Goal: Information Seeking & Learning: Learn about a topic

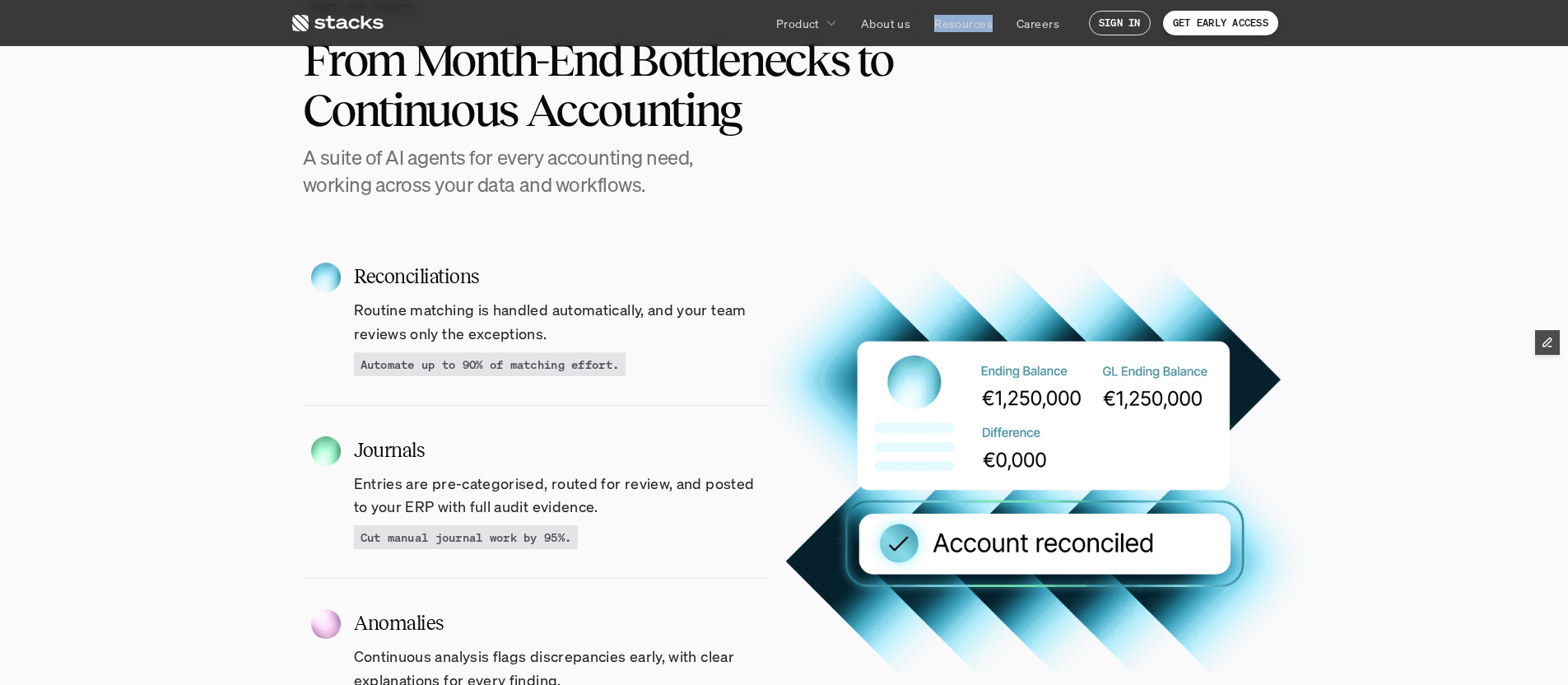
scroll to position [944, 0]
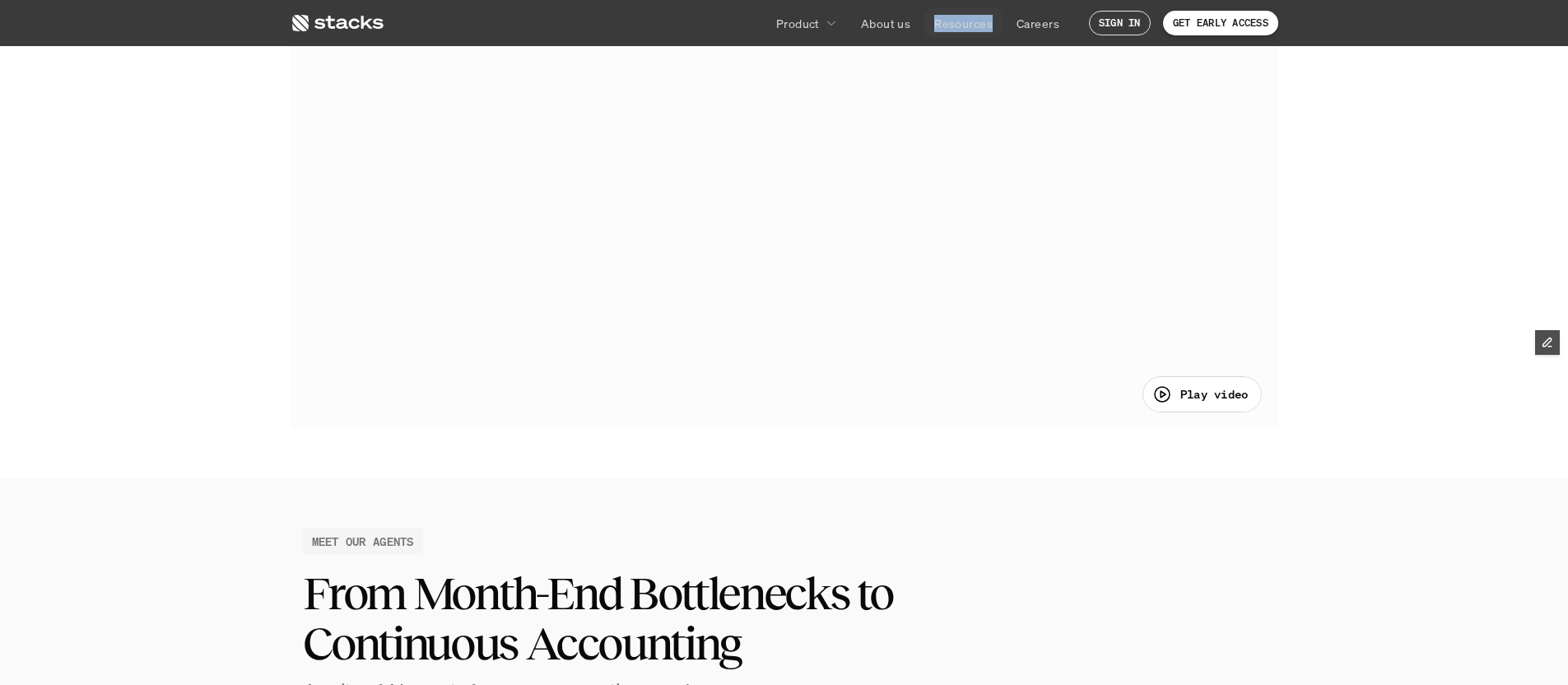
click at [964, 23] on p "Resources" at bounding box center [964, 24] width 58 height 17
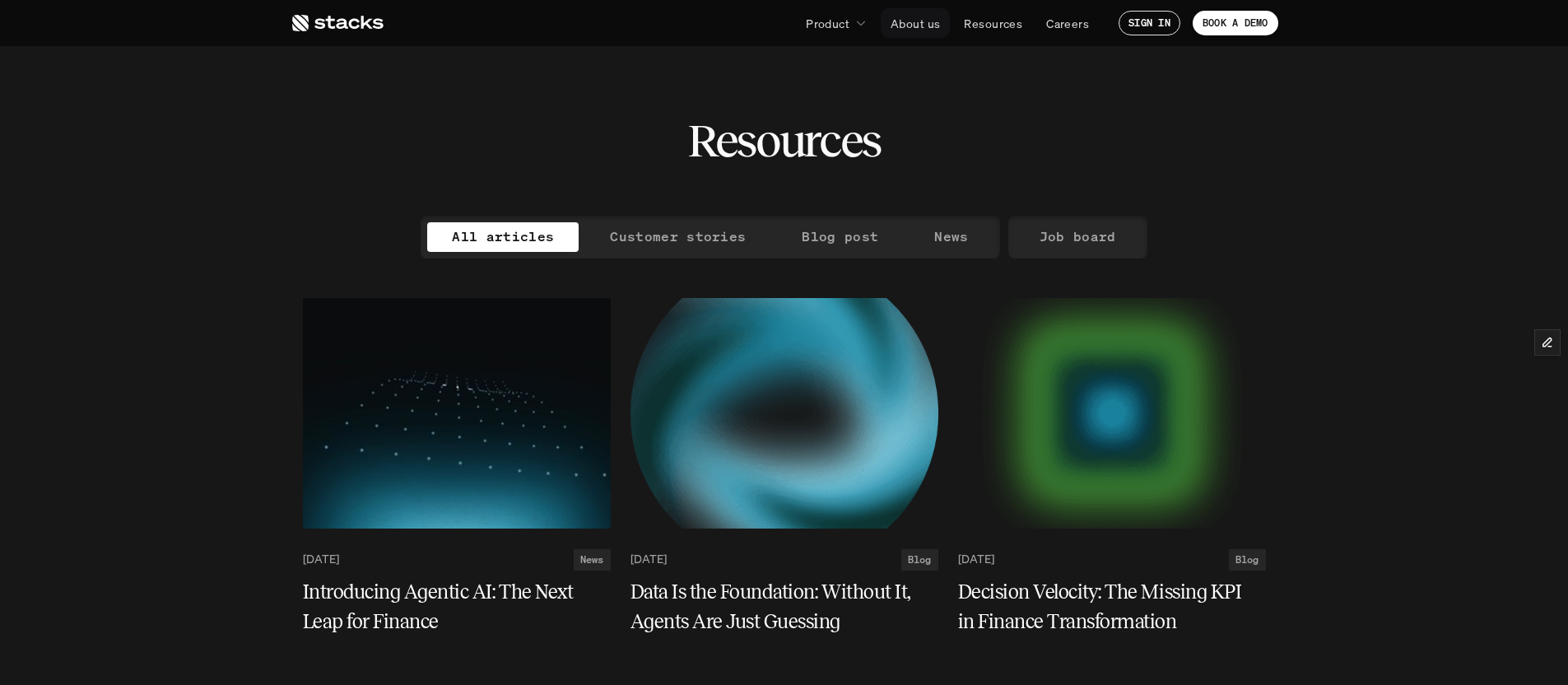
click at [928, 28] on p "About us" at bounding box center [915, 24] width 49 height 17
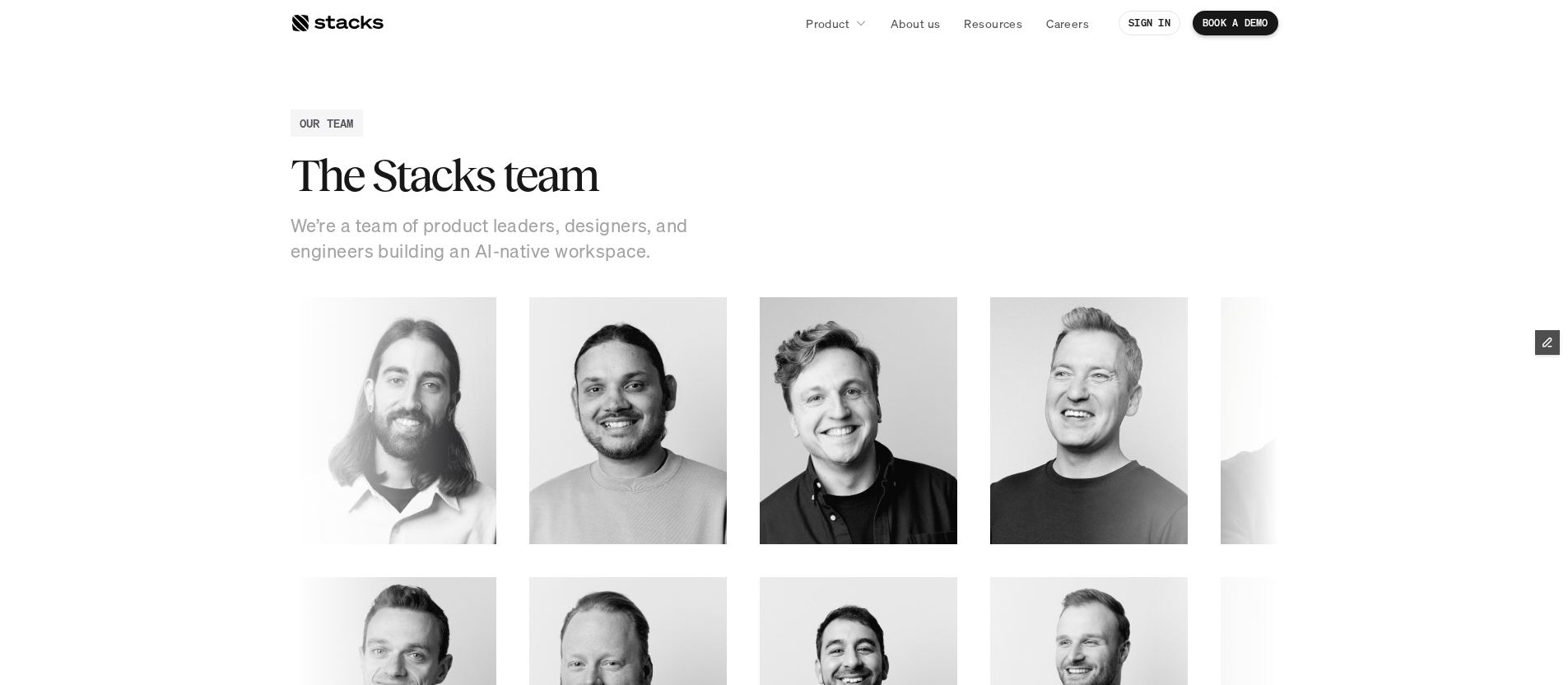
scroll to position [2157, 0]
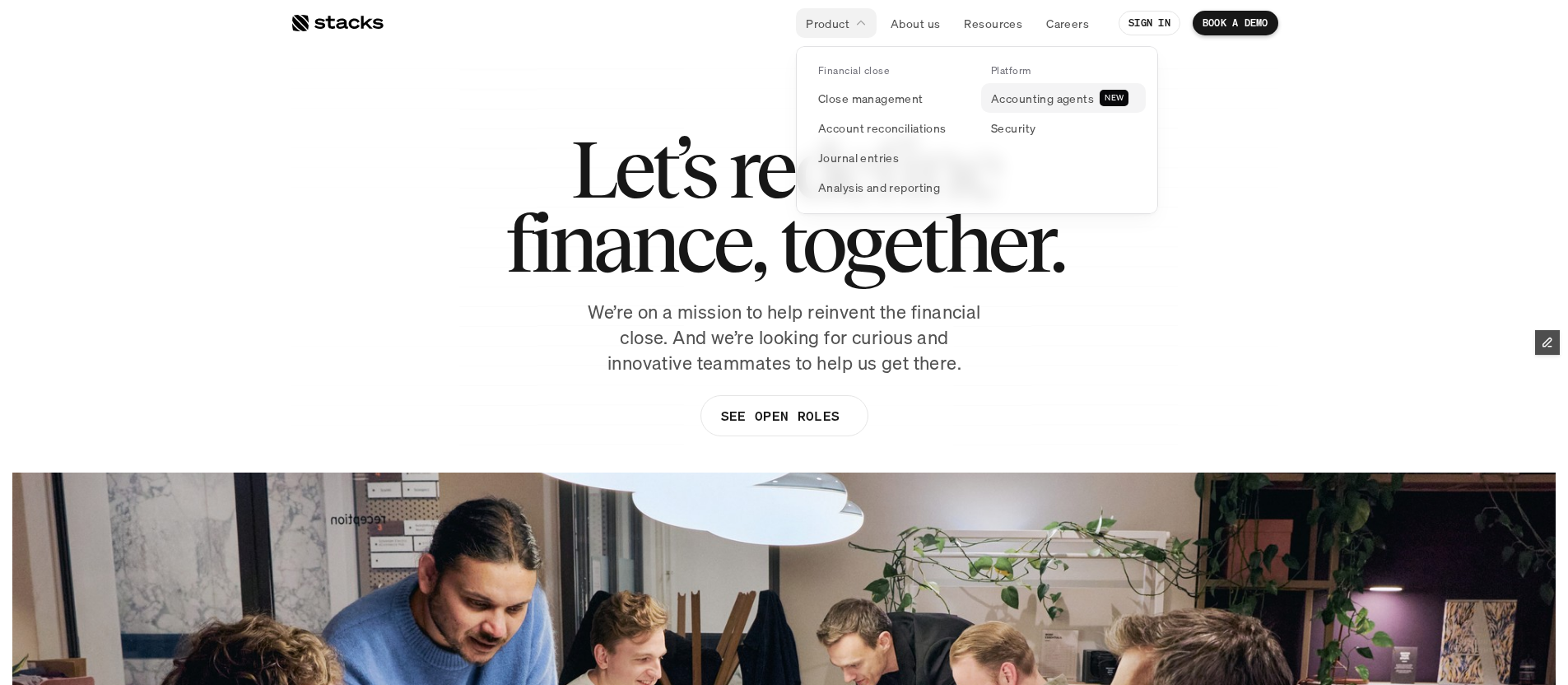
click at [1015, 93] on p "Accounting agents" at bounding box center [1042, 98] width 103 height 17
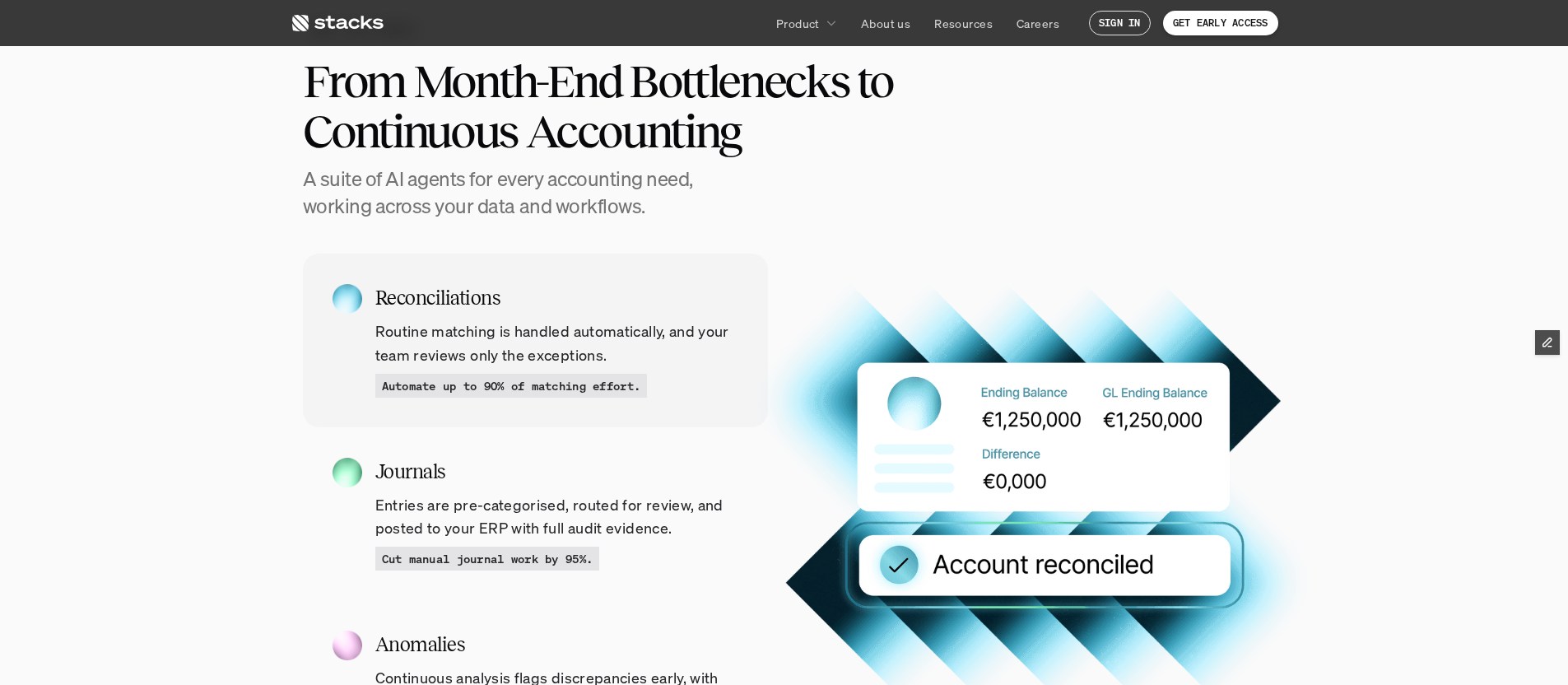
scroll to position [1487, 0]
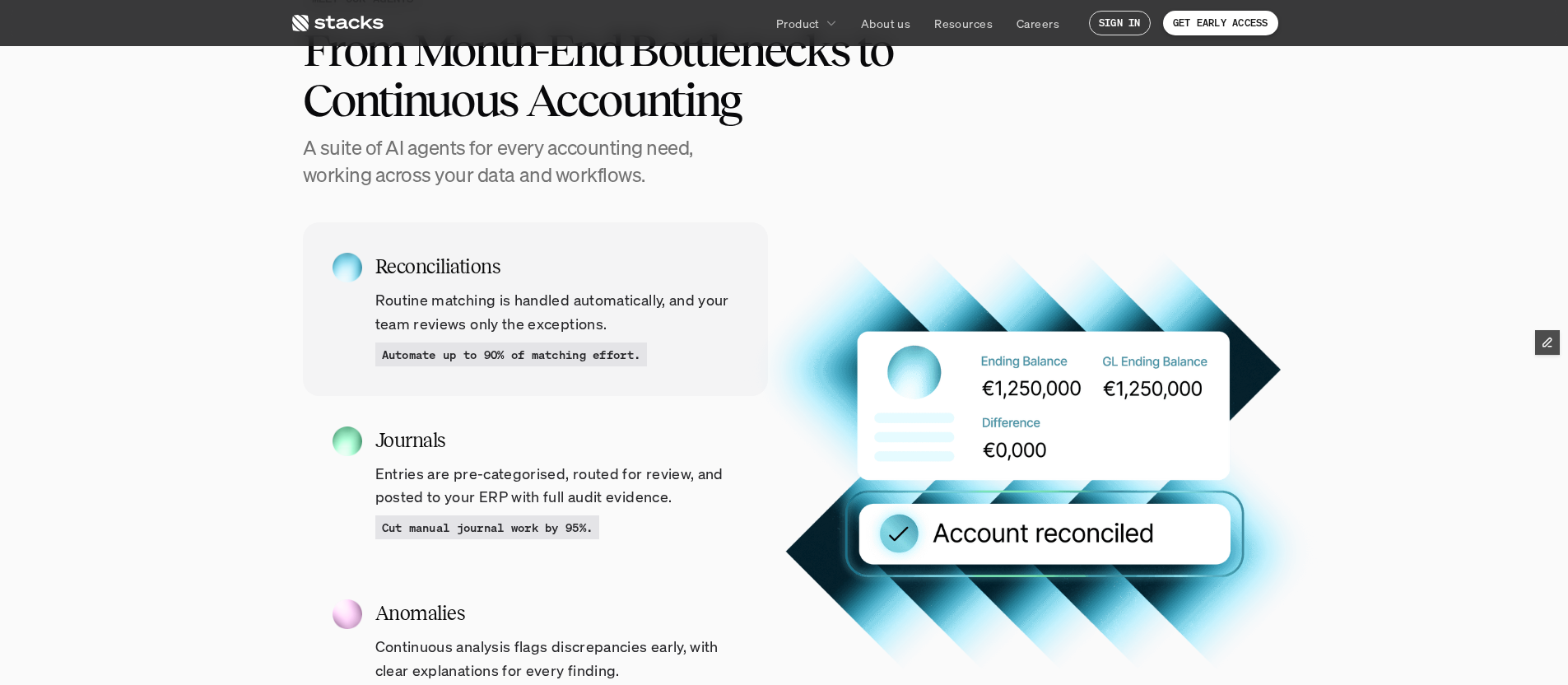
click at [407, 264] on h5 "Reconciliations" at bounding box center [556, 266] width 363 height 29
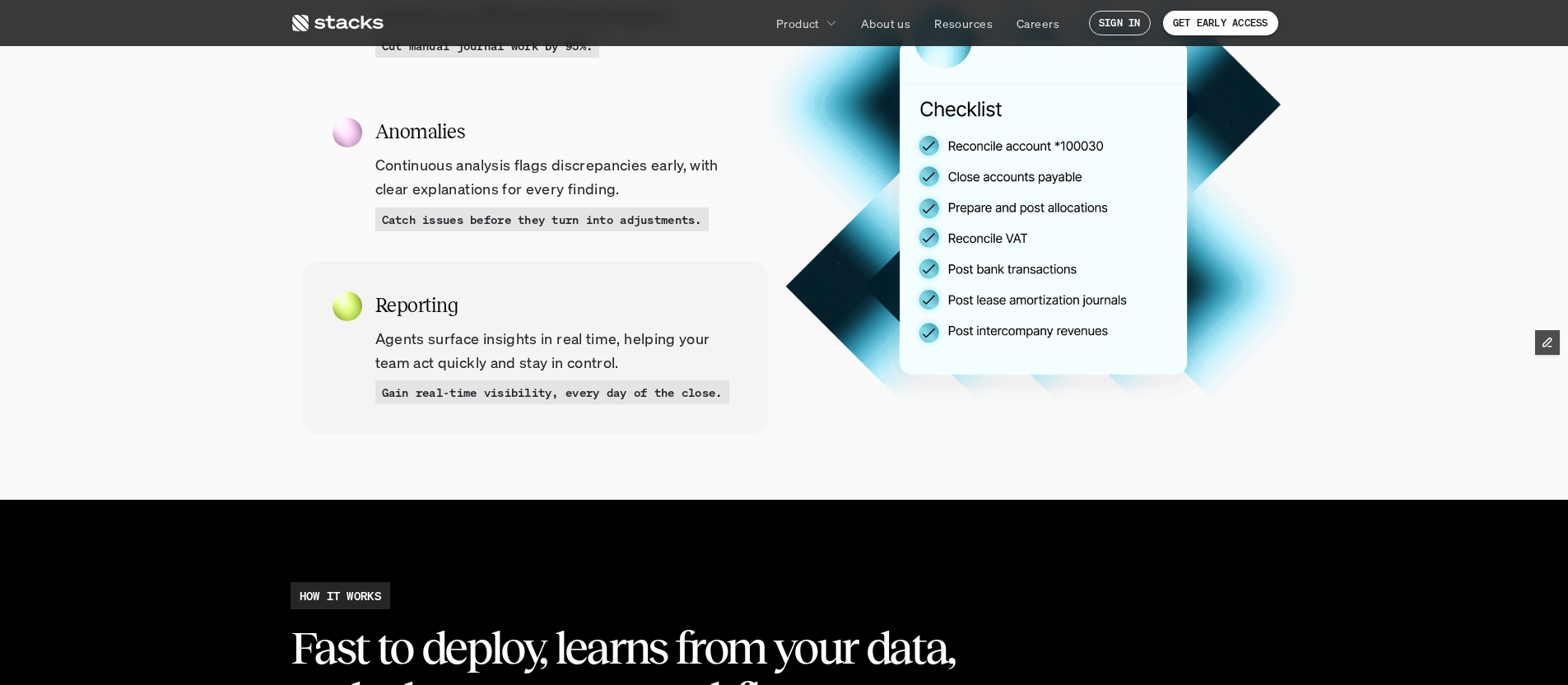
scroll to position [1810, 0]
